Goal: Task Accomplishment & Management: Use online tool/utility

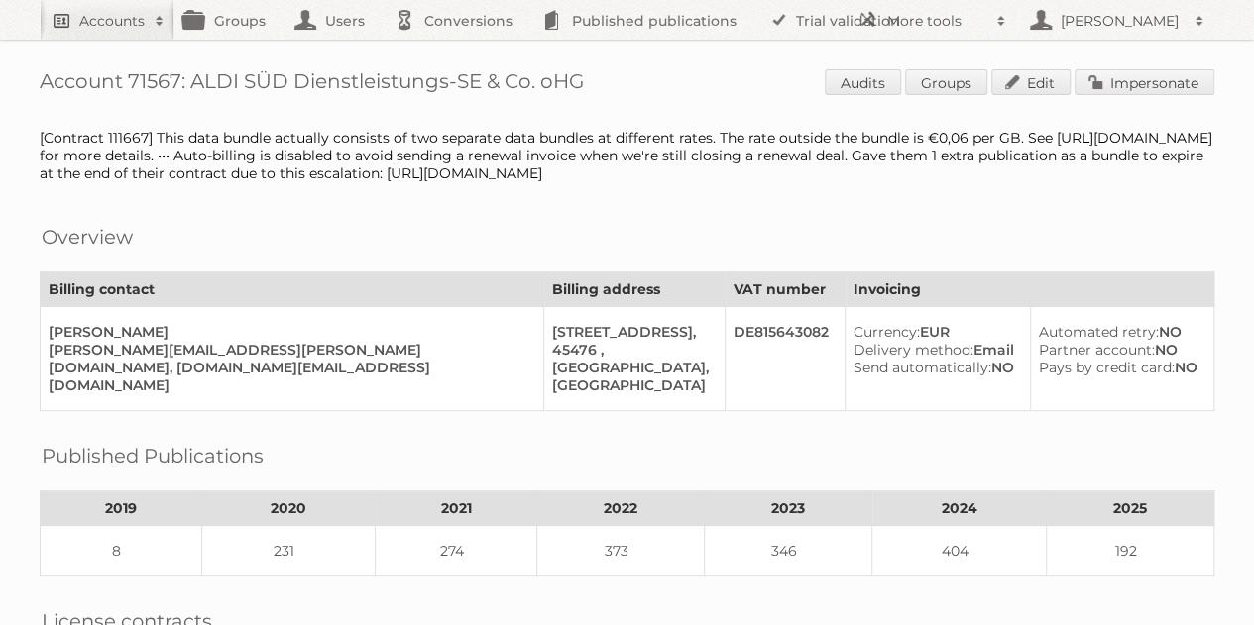
click at [96, 11] on h2 "Accounts" at bounding box center [111, 21] width 65 height 20
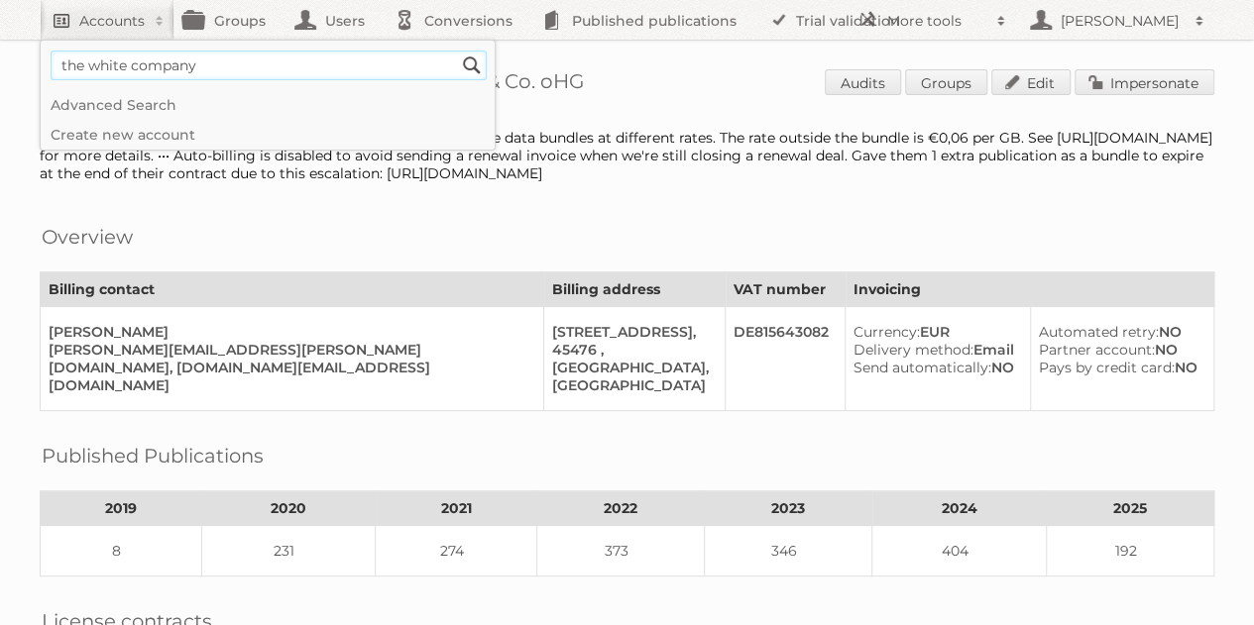
type input"] "the white company"
click at [457, 51] on input "Search" at bounding box center [472, 66] width 30 height 30
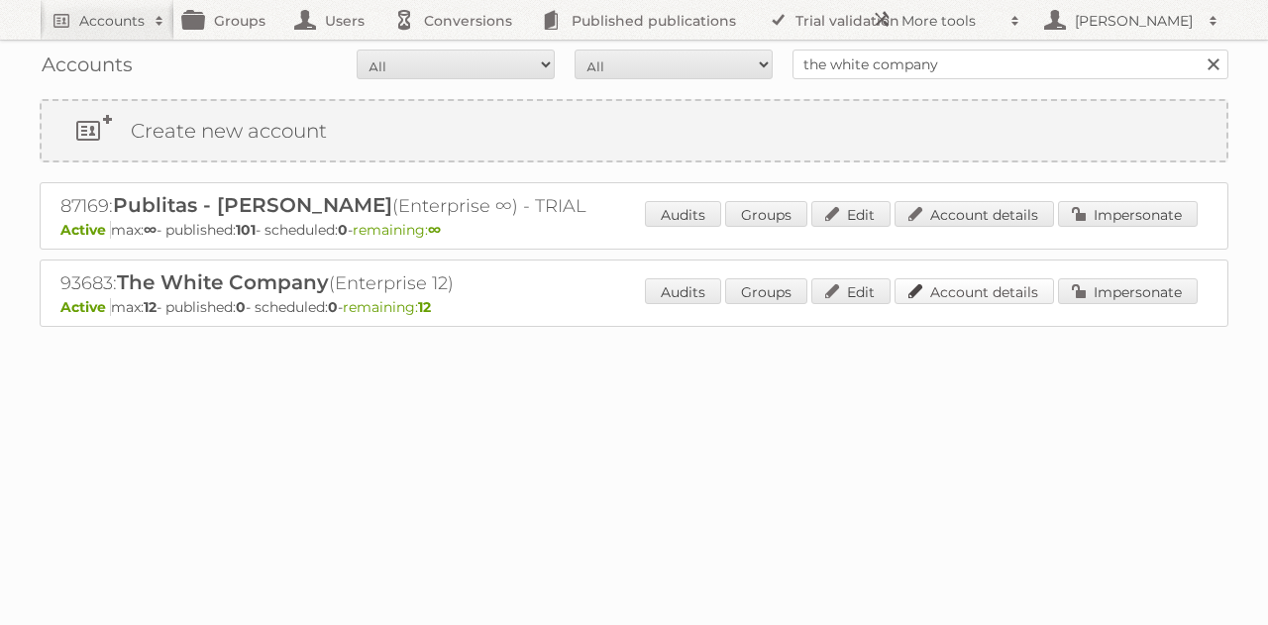
click at [999, 288] on link "Account details" at bounding box center [975, 291] width 160 height 26
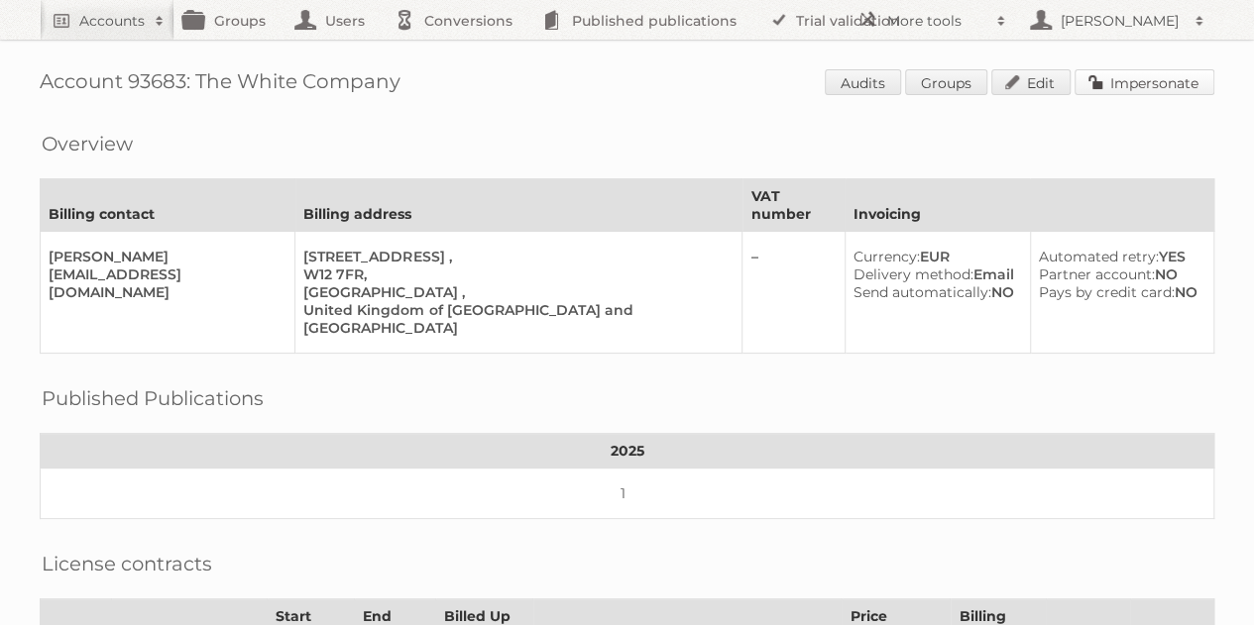
click at [1146, 83] on link "Impersonate" at bounding box center [1144, 82] width 140 height 26
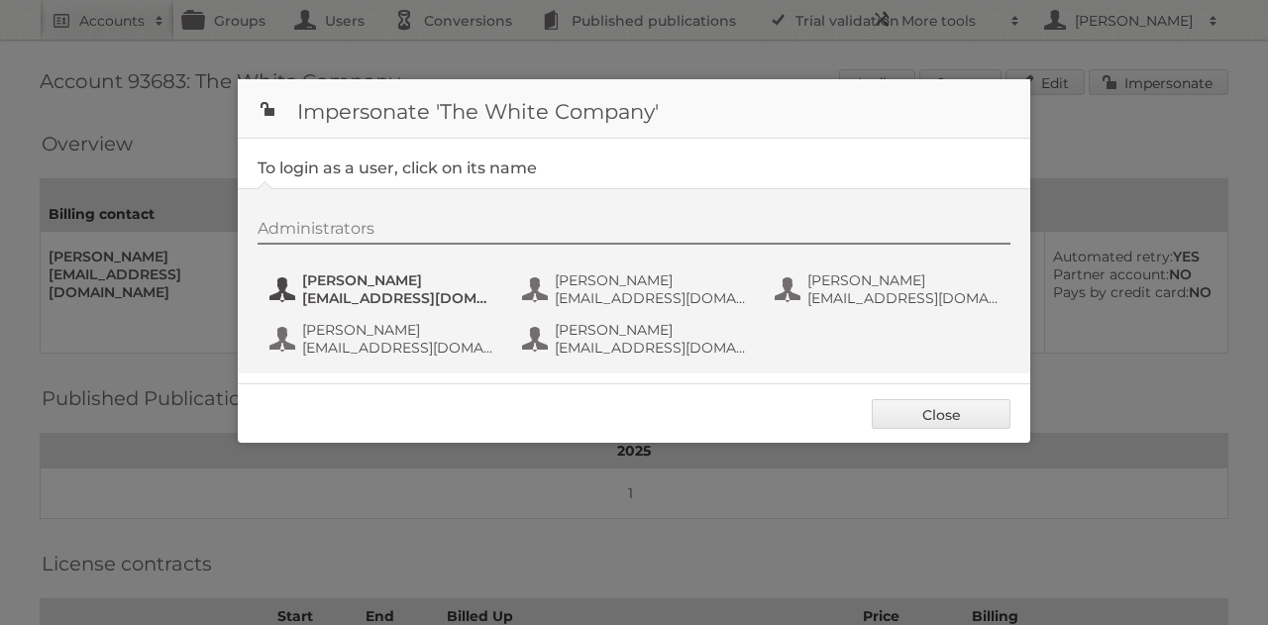
click at [343, 286] on span "[PERSON_NAME]" at bounding box center [398, 281] width 192 height 18
